Goal: Task Accomplishment & Management: Use online tool/utility

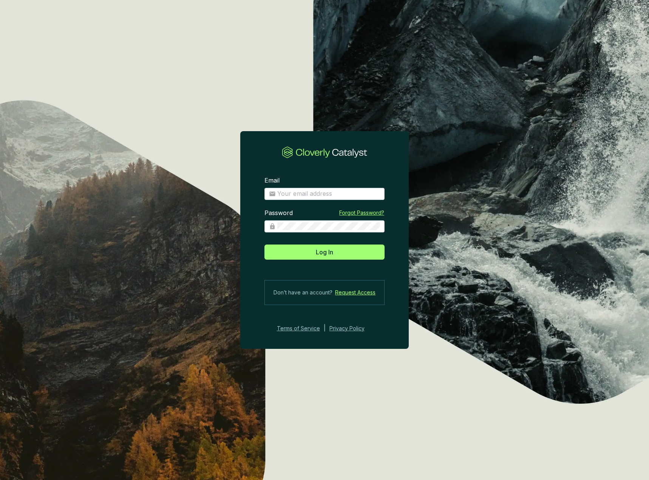
click at [301, 189] on span at bounding box center [324, 194] width 120 height 12
click at [304, 193] on input "Email" at bounding box center [328, 194] width 103 height 8
type input "[EMAIL_ADDRESS][DOMAIN_NAME]"
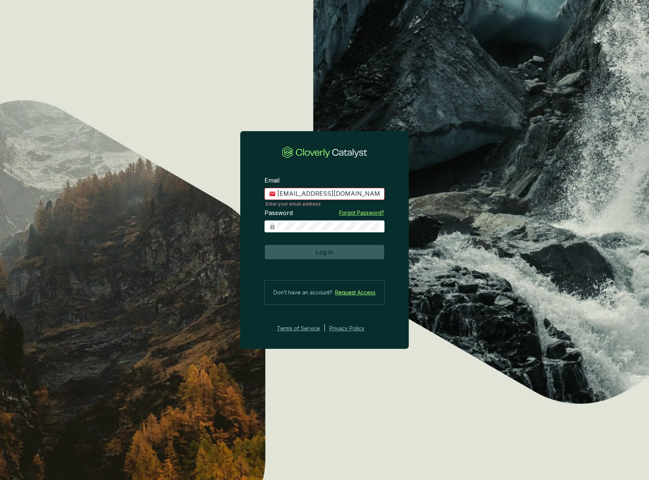
click at [324, 253] on span "Log In" at bounding box center [324, 251] width 17 height 9
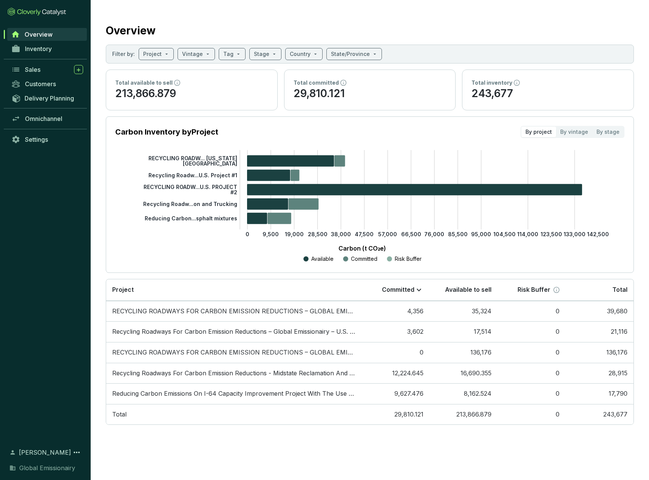
click at [42, 68] on div "Sales" at bounding box center [54, 69] width 58 height 9
